Goal: Information Seeking & Learning: Learn about a topic

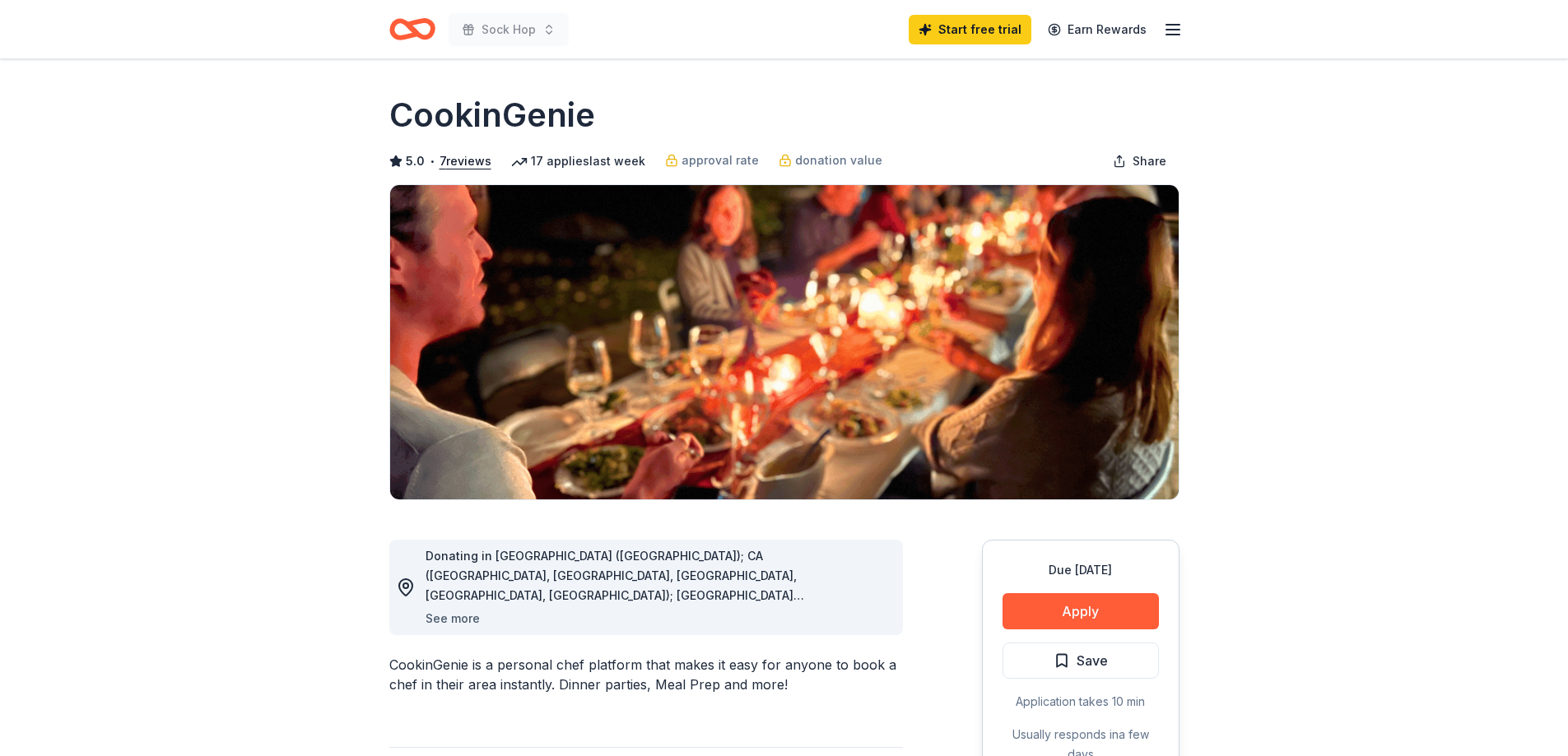
click at [468, 616] on button "See more" at bounding box center [453, 618] width 54 height 20
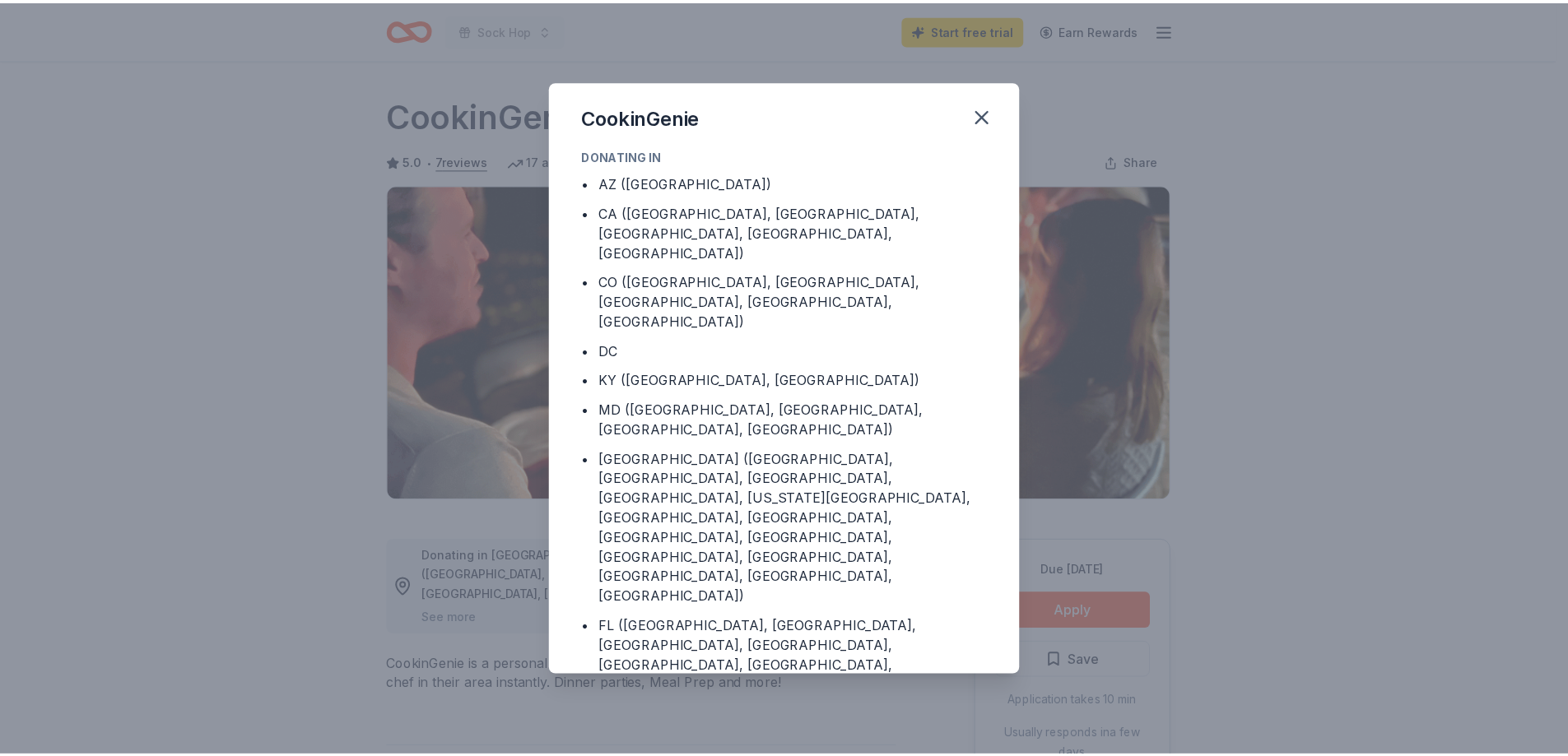
scroll to position [83, 0]
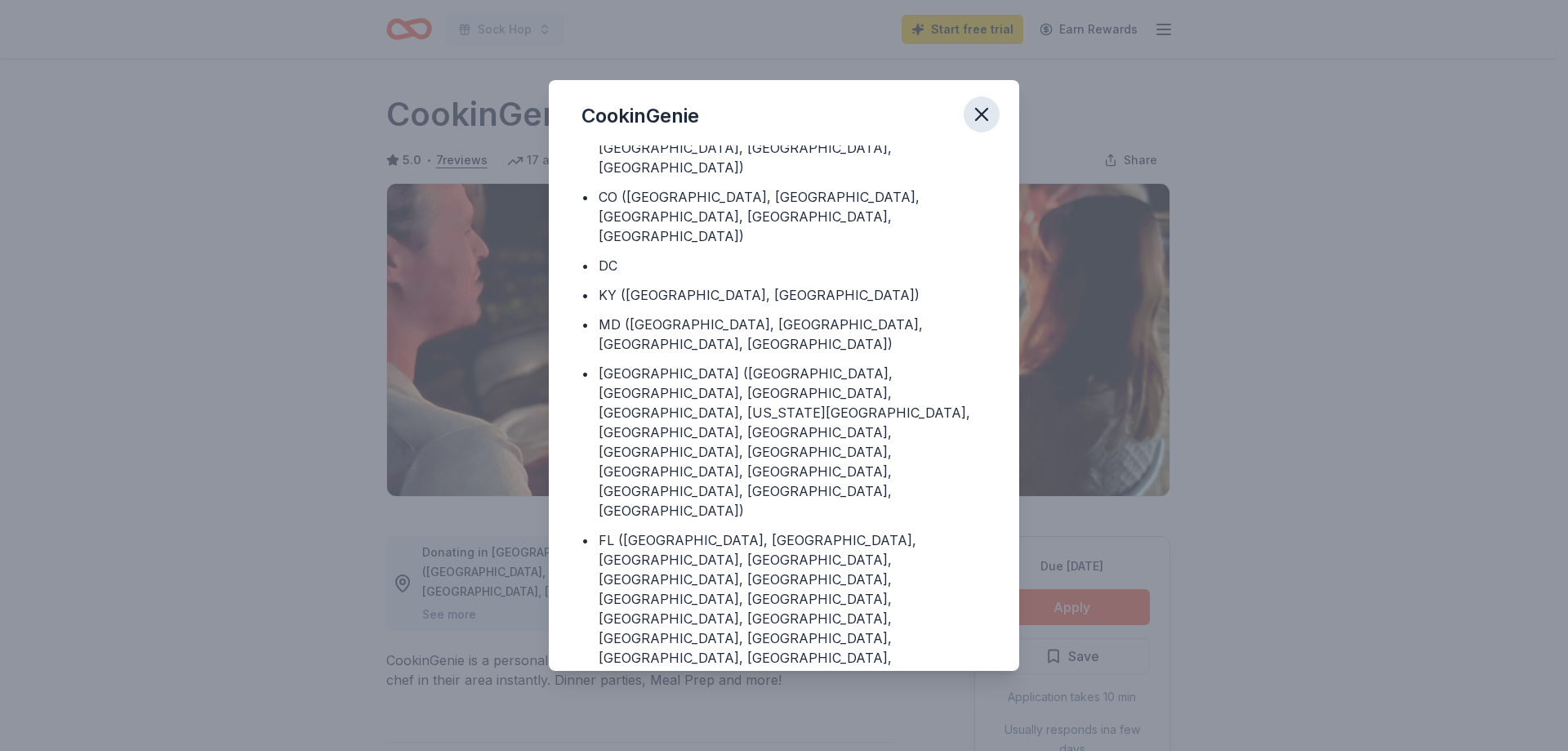
click at [977, 116] on icon "button" at bounding box center [982, 114] width 23 height 23
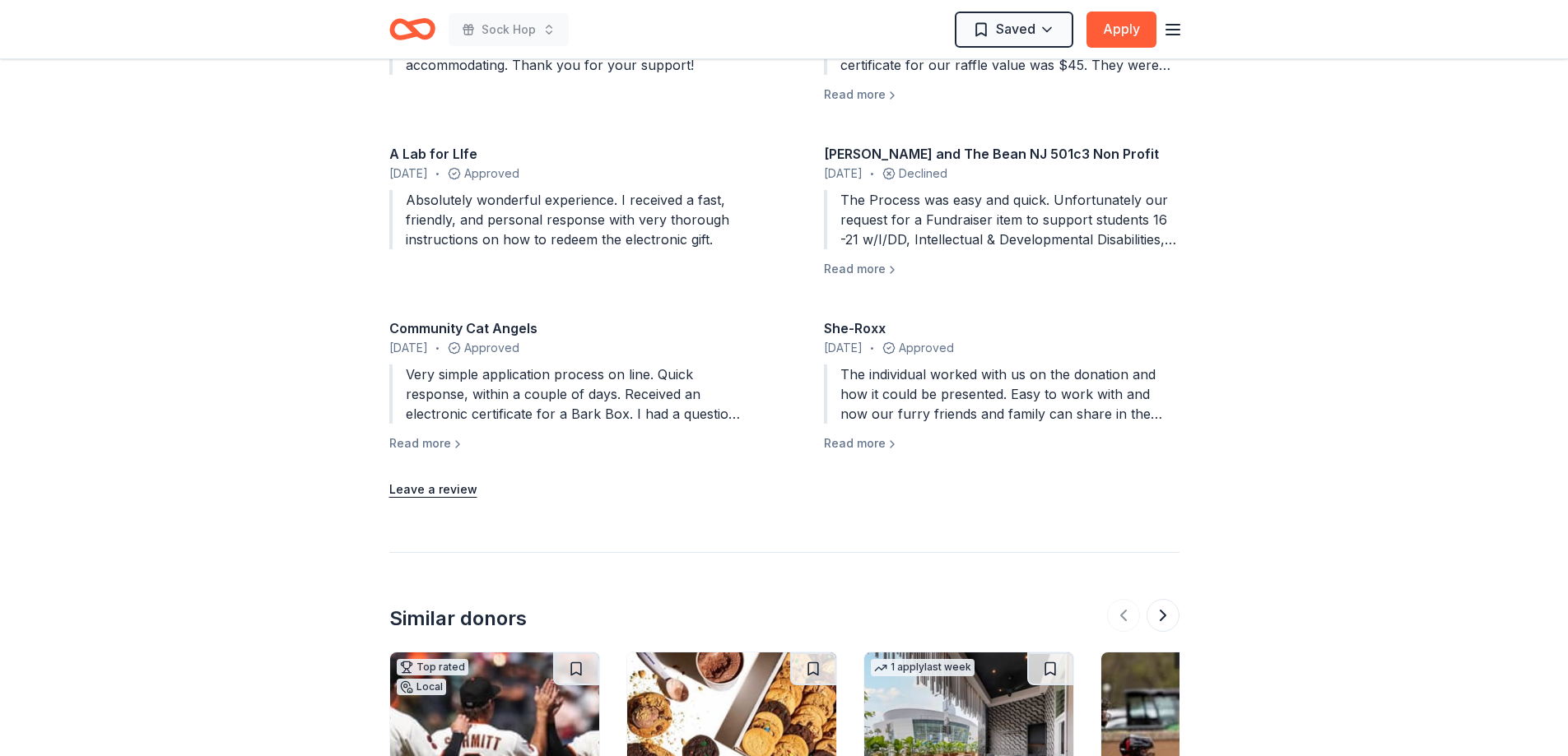
scroll to position [1728, 0]
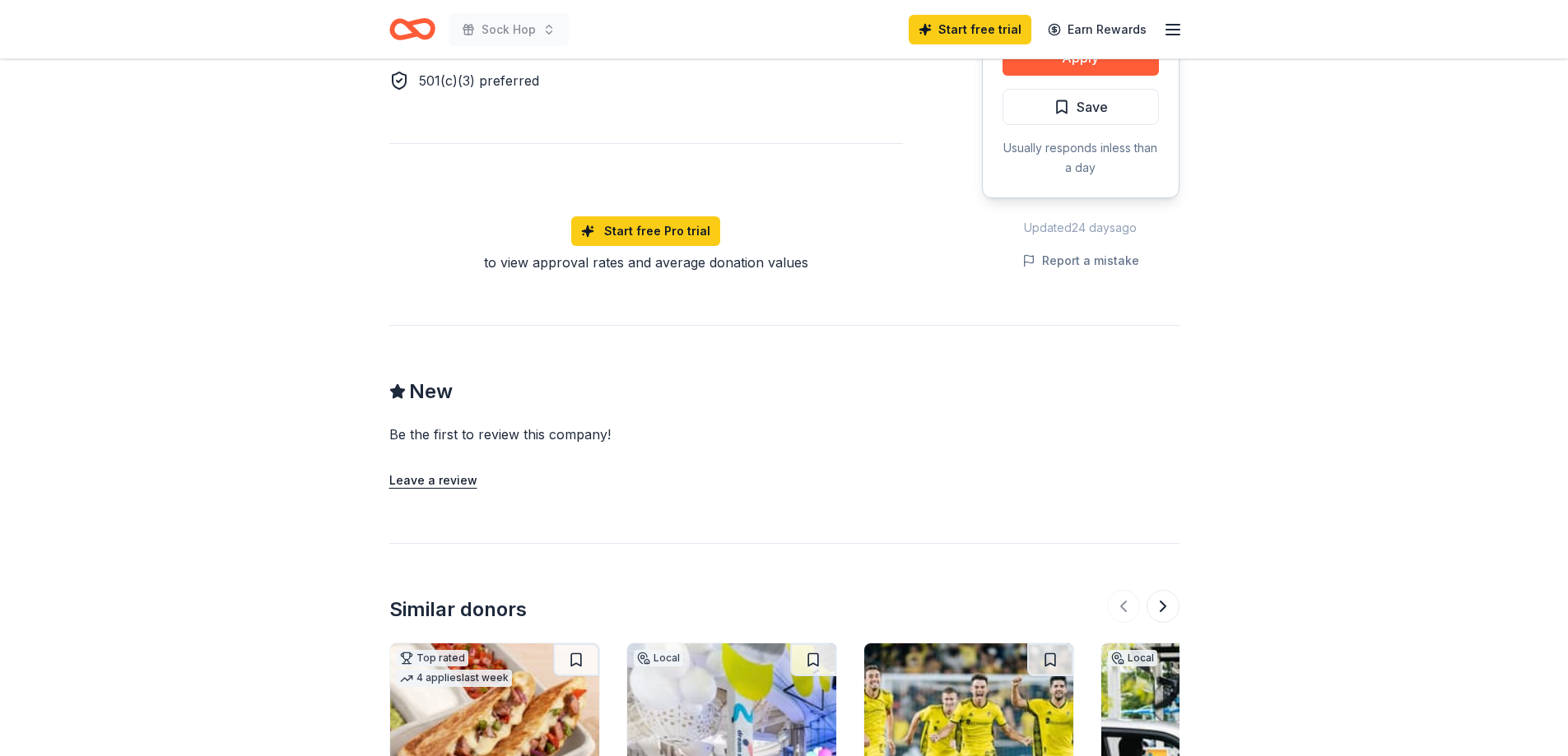
scroll to position [1152, 0]
